Goal: Download file/media

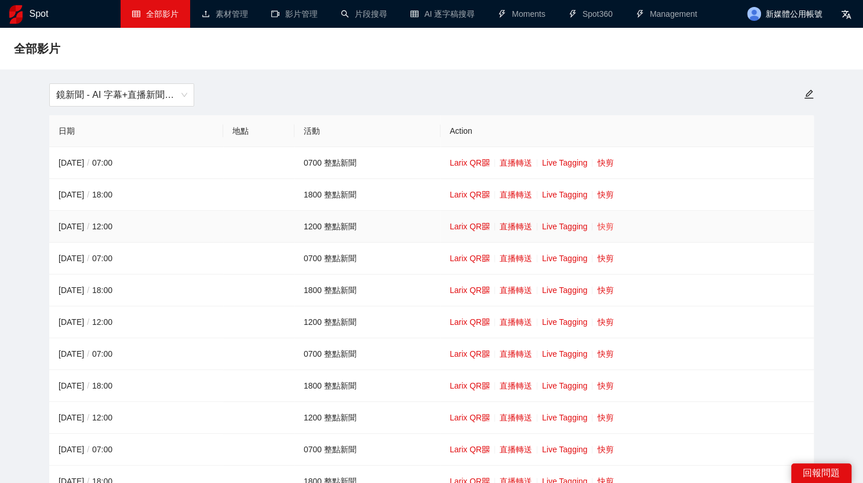
click at [608, 228] on link "快剪" at bounding box center [605, 226] width 16 height 9
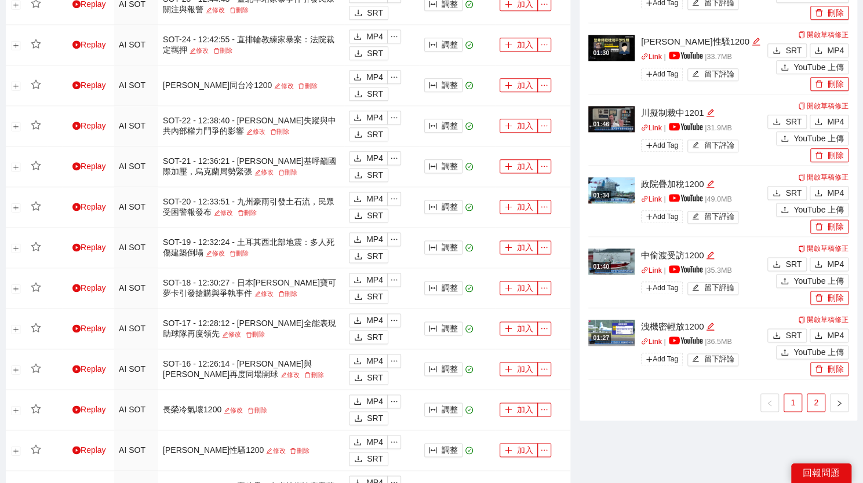
scroll to position [807, 0]
click at [821, 394] on link "2" at bounding box center [815, 401] width 17 height 17
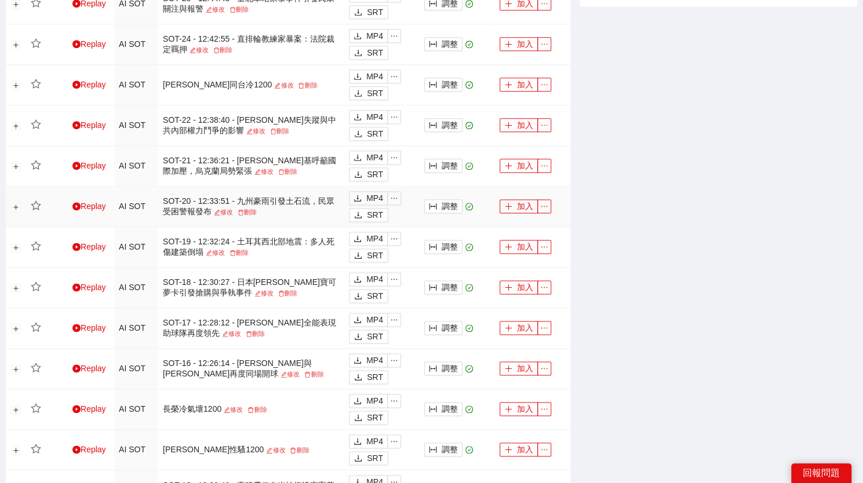
scroll to position [0, 0]
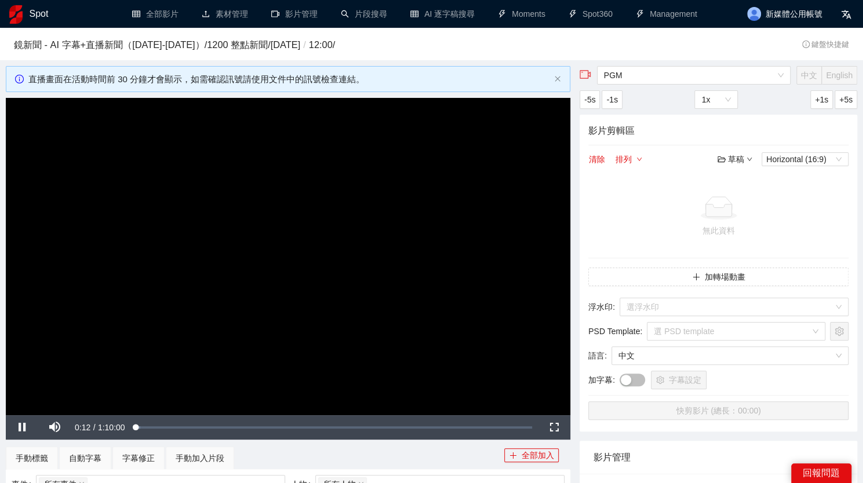
click at [368, 238] on video "Video Player" at bounding box center [288, 256] width 564 height 317
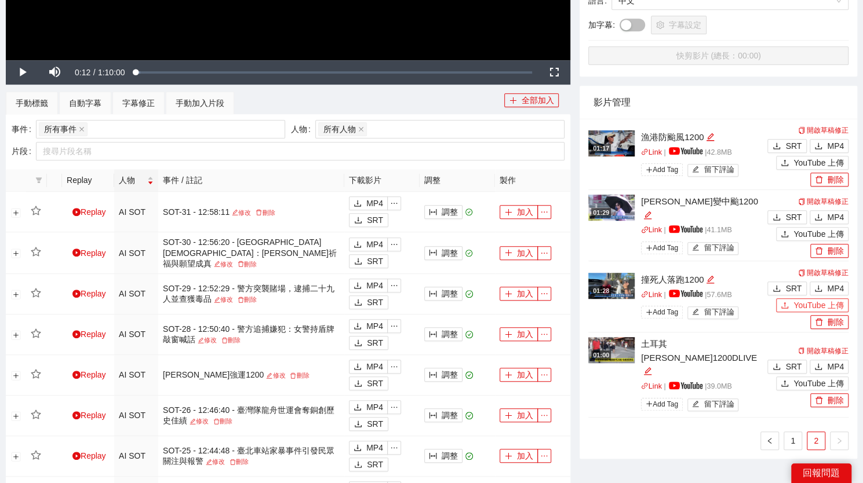
scroll to position [356, 0]
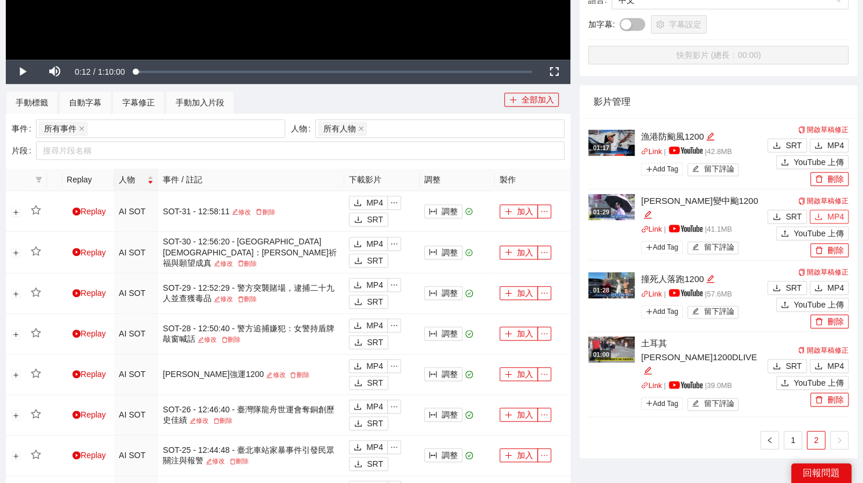
click at [828, 210] on span "MP4" at bounding box center [835, 216] width 17 height 13
click at [828, 142] on span "MP4" at bounding box center [835, 145] width 17 height 13
click at [797, 432] on link "1" at bounding box center [792, 440] width 17 height 17
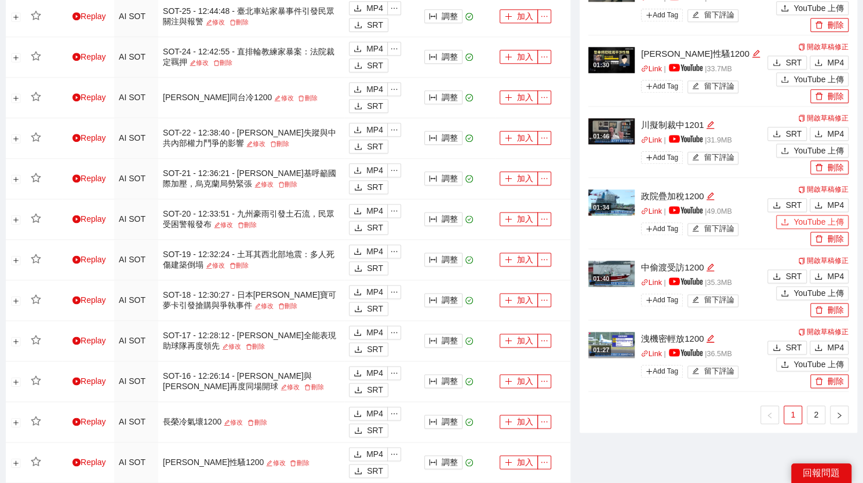
scroll to position [759, 0]
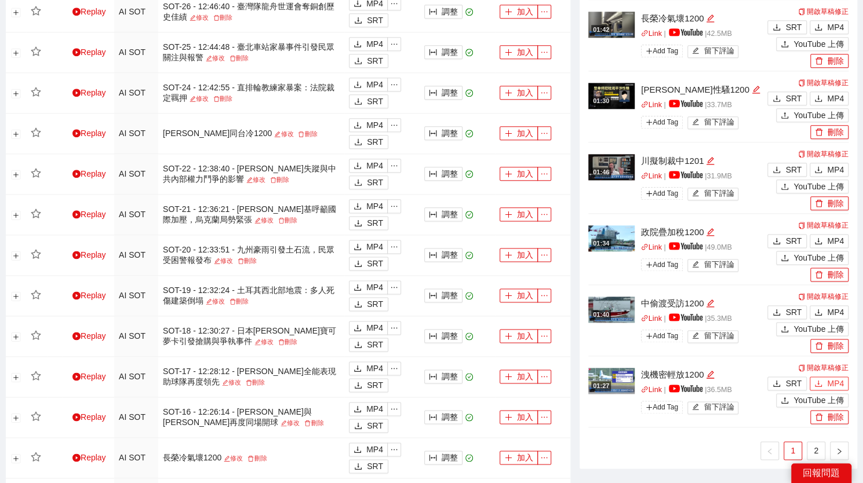
click at [823, 379] on button "MP4" at bounding box center [828, 384] width 39 height 14
click at [820, 308] on icon "download" at bounding box center [818, 312] width 8 height 8
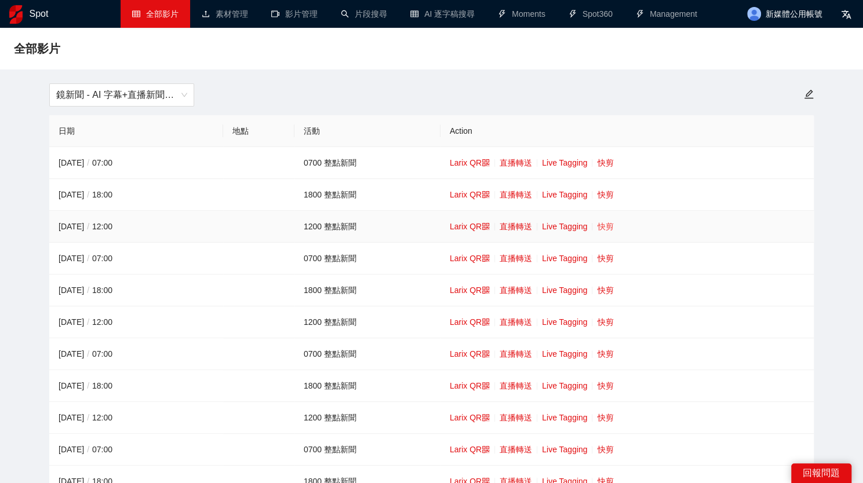
click at [604, 229] on link "快剪" at bounding box center [605, 226] width 16 height 9
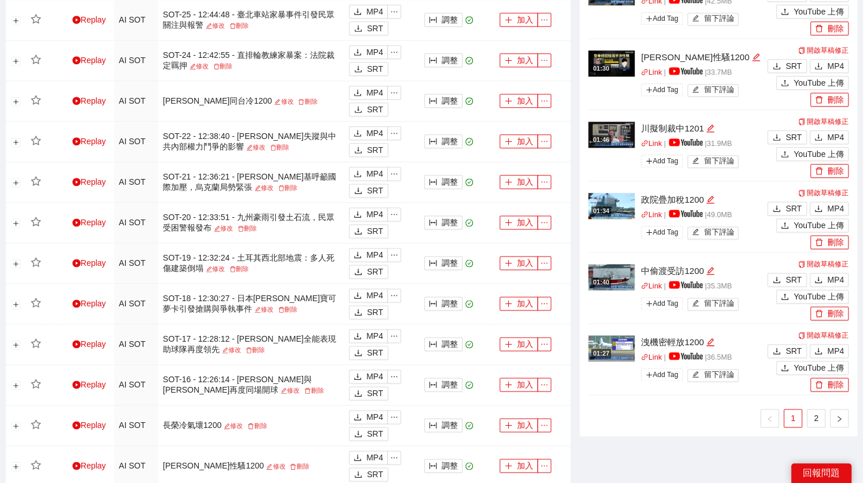
scroll to position [792, 0]
click at [818, 418] on link "2" at bounding box center [815, 417] width 17 height 17
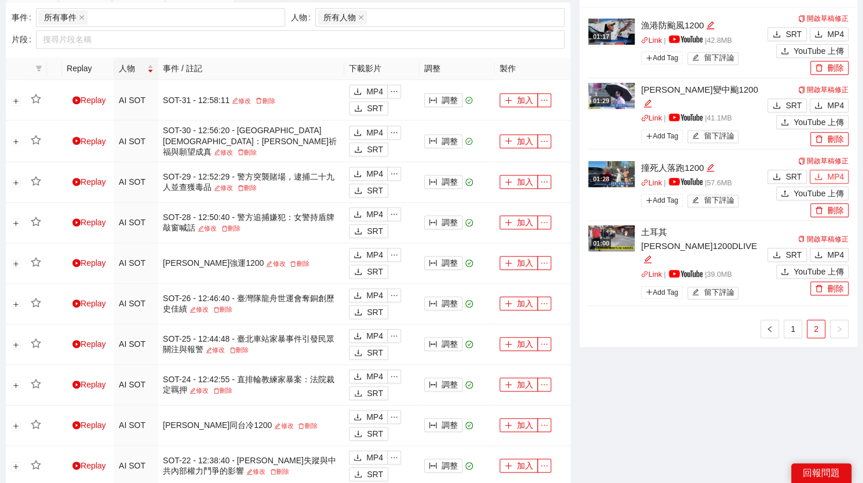
scroll to position [466, 0]
click at [829, 175] on span "MP4" at bounding box center [835, 177] width 17 height 13
